Goal: Navigation & Orientation: Find specific page/section

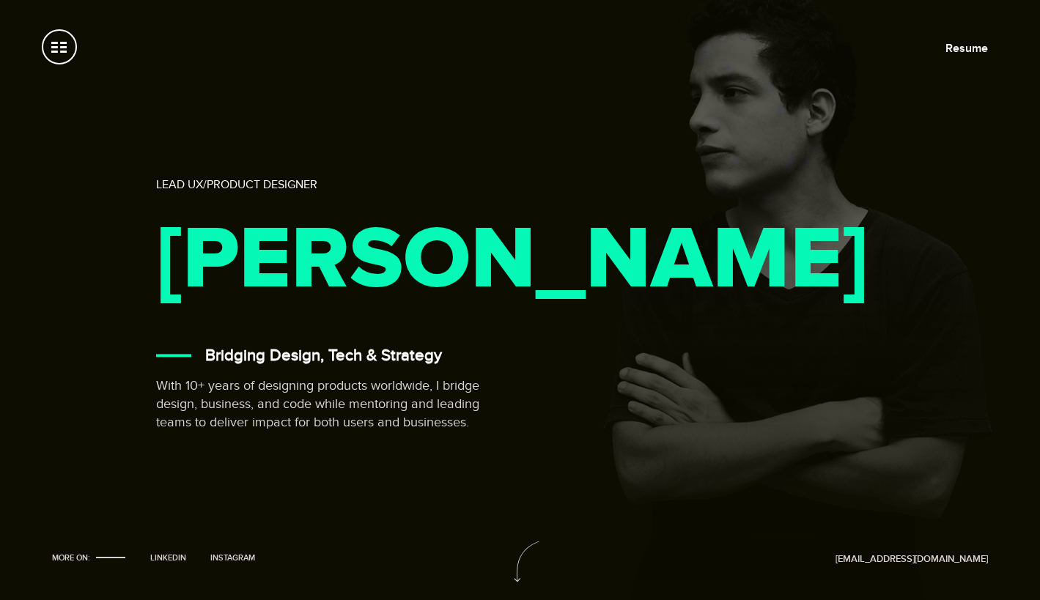
click at [73, 51] on span at bounding box center [59, 46] width 35 height 35
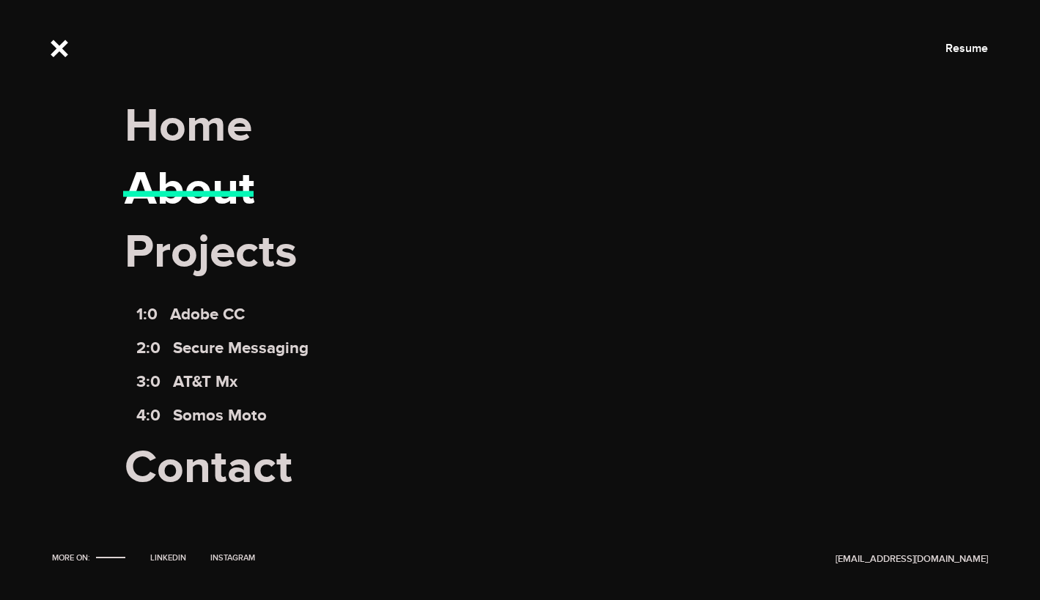
click at [193, 180] on link "About" at bounding box center [190, 188] width 130 height 57
